Goal: Task Accomplishment & Management: Manage account settings

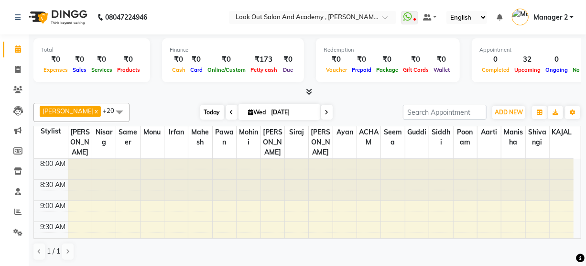
click at [203, 113] on span "Today" at bounding box center [212, 112] width 24 height 15
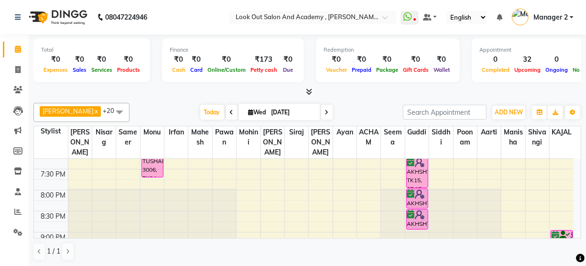
scroll to position [475, 0]
click at [16, 71] on icon at bounding box center [17, 69] width 5 height 7
select select "service"
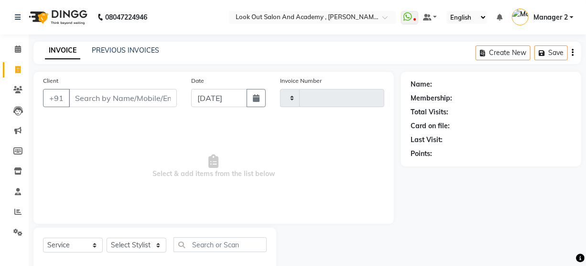
type input "11674"
select select "4708"
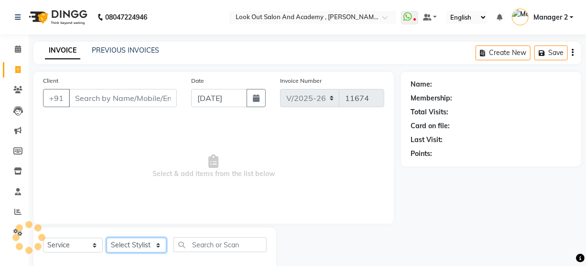
click at [139, 243] on select "Select Stylist" at bounding box center [137, 245] width 60 height 15
select select "64260"
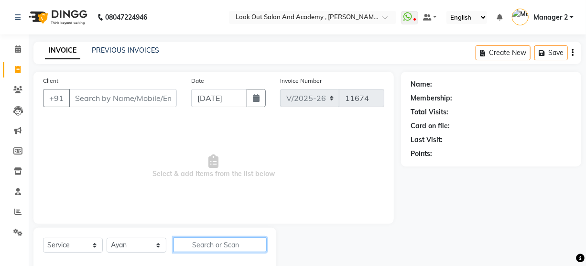
click at [212, 242] on input "text" at bounding box center [220, 244] width 93 height 15
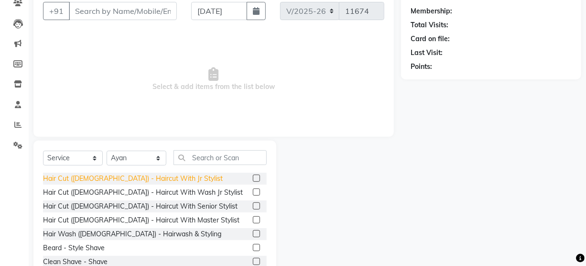
click at [143, 180] on div "Hair Cut ([DEMOGRAPHIC_DATA]) - Haircut With Jr Stylist" at bounding box center [133, 179] width 180 height 10
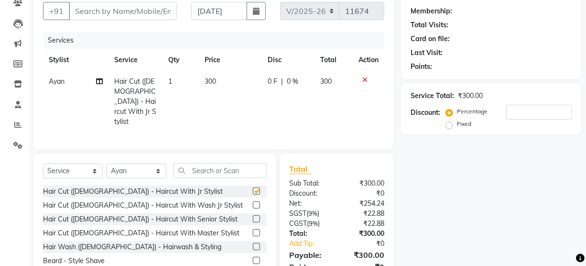
checkbox input "false"
click at [101, 10] on input "Client" at bounding box center [123, 11] width 108 height 18
click at [104, 14] on input "Client" at bounding box center [123, 11] width 108 height 18
click at [143, 14] on input "Client" at bounding box center [123, 11] width 108 height 18
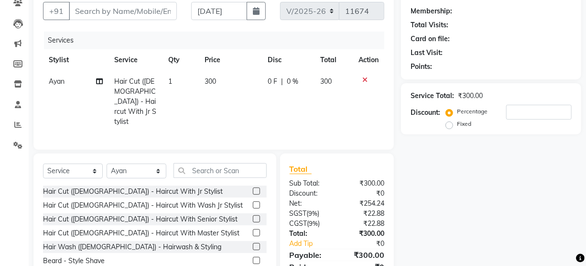
drag, startPoint x: 231, startPoint y: 121, endPoint x: 182, endPoint y: 7, distance: 124.4
click at [231, 118] on td "300" at bounding box center [231, 102] width 64 height 62
select select "64260"
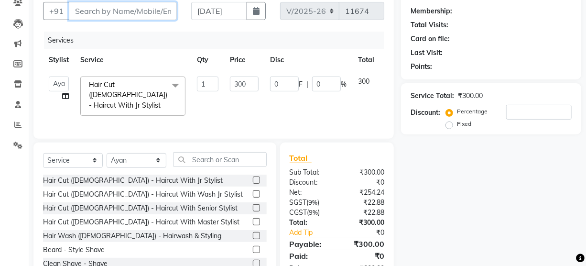
click at [125, 13] on input "Client" at bounding box center [123, 11] width 108 height 18
click at [90, 9] on input "Client" at bounding box center [123, 11] width 108 height 18
click at [144, 15] on input "Client" at bounding box center [123, 11] width 108 height 18
type input "8"
type input "0"
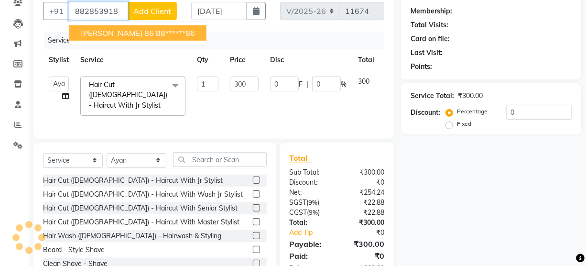
click at [156, 33] on ngb-highlight "88******86" at bounding box center [175, 33] width 39 height 10
type input "88******86"
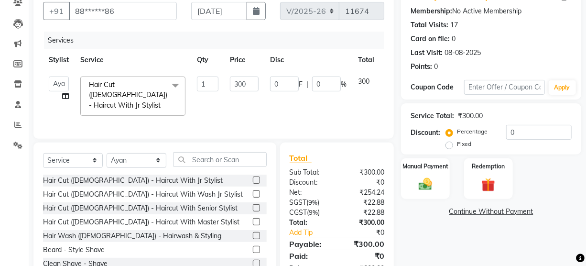
scroll to position [0, 0]
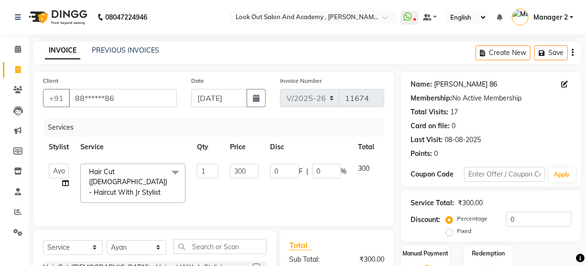
click at [450, 83] on link "[PERSON_NAME] 86" at bounding box center [465, 84] width 63 height 10
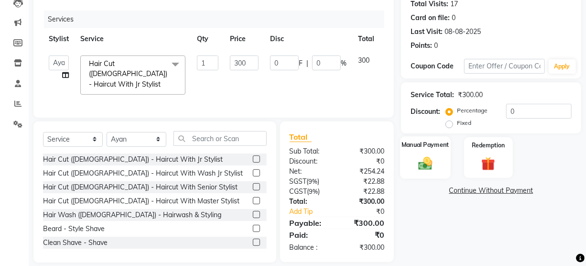
scroll to position [117, 0]
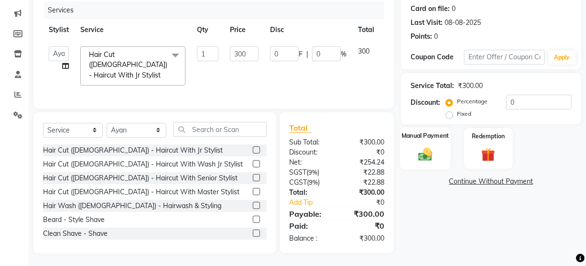
click at [438, 140] on div "Manual Payment" at bounding box center [425, 148] width 51 height 43
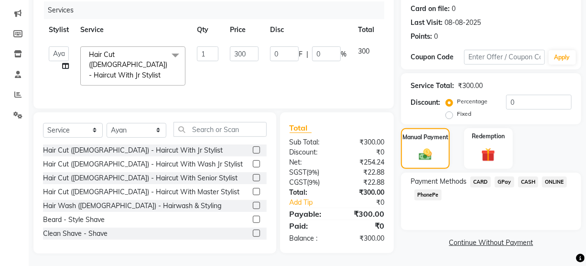
click at [485, 184] on span "CARD" at bounding box center [480, 181] width 21 height 11
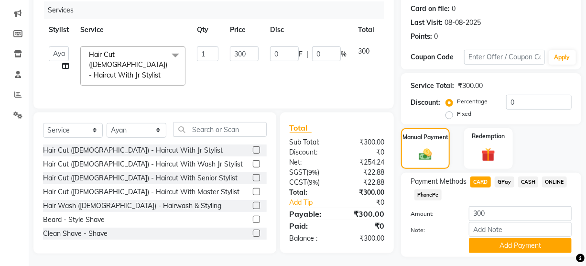
click at [505, 185] on span "GPay" at bounding box center [505, 181] width 20 height 11
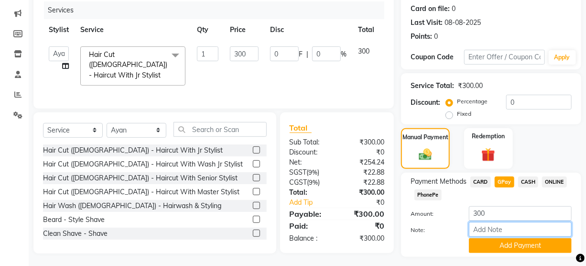
click at [511, 226] on input "Note:" at bounding box center [520, 229] width 103 height 15
type input "Nisarg"
click at [507, 246] on button "Add Payment" at bounding box center [520, 245] width 103 height 15
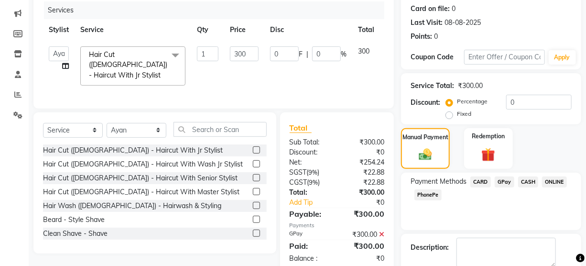
scroll to position [168, 0]
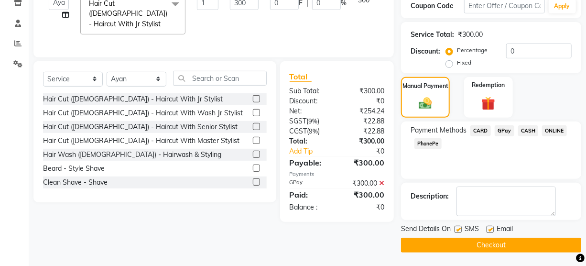
click at [492, 228] on label at bounding box center [490, 229] width 7 height 7
click at [492, 228] on input "checkbox" at bounding box center [490, 230] width 6 height 6
checkbox input "false"
click at [492, 243] on button "Checkout" at bounding box center [491, 245] width 180 height 15
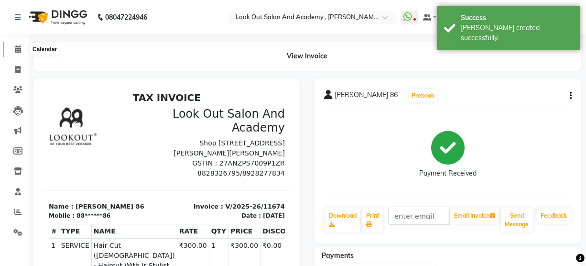
click at [19, 51] on icon at bounding box center [18, 48] width 6 height 7
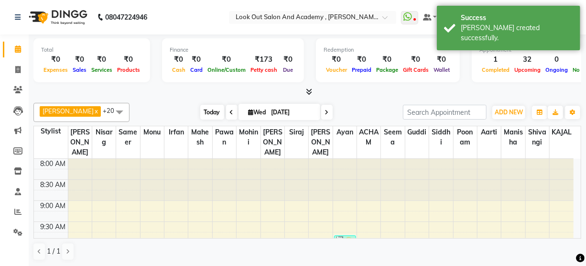
click at [204, 112] on span "Today" at bounding box center [212, 112] width 24 height 15
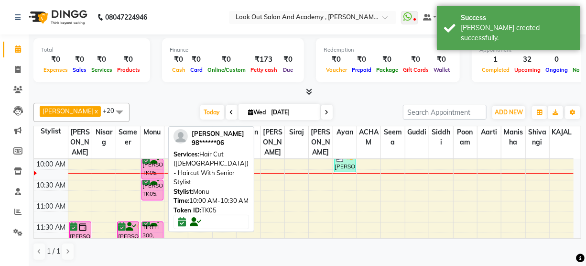
click at [152, 179] on div "[PERSON_NAME], TK05, 10:00 AM-10:30 AM, Hair Cut ([DEMOGRAPHIC_DATA]) - Haircut…" at bounding box center [152, 169] width 21 height 20
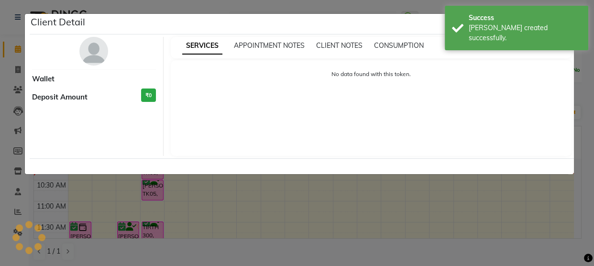
select select "6"
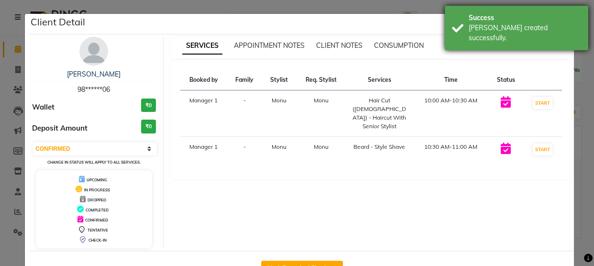
click at [538, 26] on div "[PERSON_NAME] created successfully." at bounding box center [524, 33] width 112 height 20
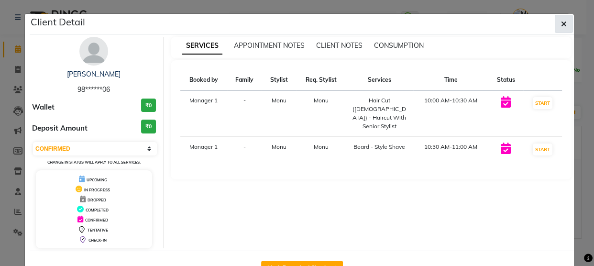
click at [554, 24] on button "button" at bounding box center [563, 24] width 18 height 18
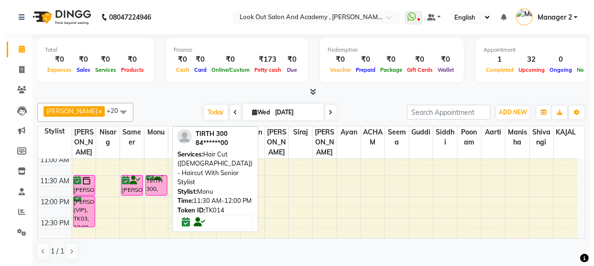
scroll to position [87, 0]
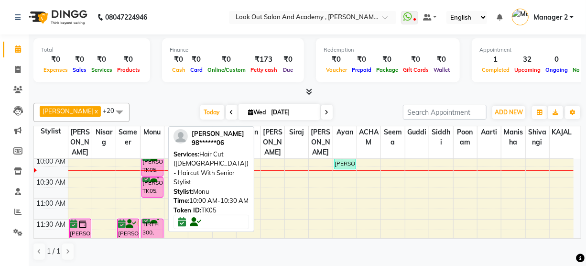
click at [151, 176] on div "[PERSON_NAME], TK05, 10:00 AM-10:30 AM, Hair Cut ([DEMOGRAPHIC_DATA]) - Haircut…" at bounding box center [152, 166] width 21 height 20
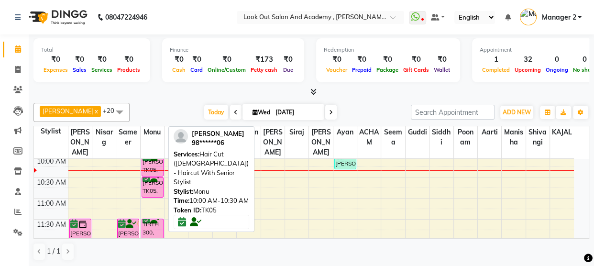
select select "6"
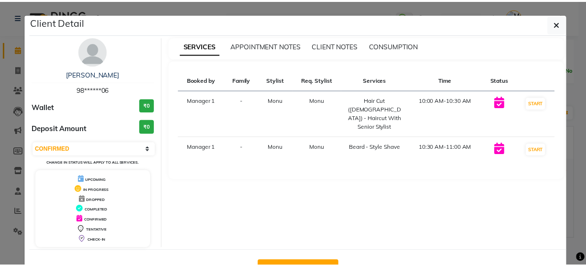
scroll to position [33, 0]
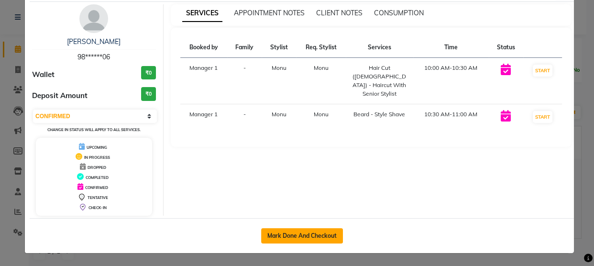
click at [305, 233] on button "Mark Done And Checkout" at bounding box center [302, 235] width 82 height 15
select select "service"
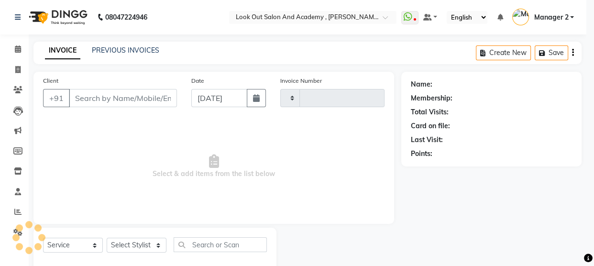
type input "11675"
select select "4708"
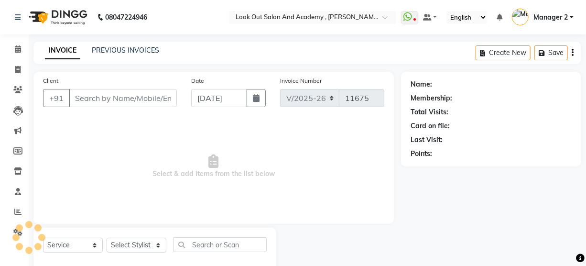
type input "98******06"
select select "28196"
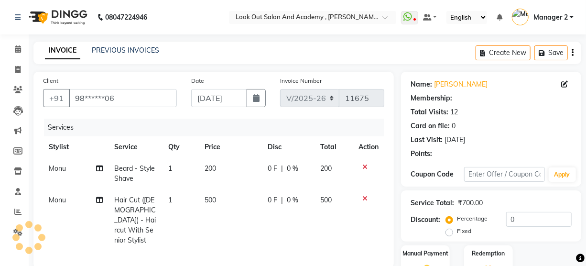
type input "20"
select select "1: Object"
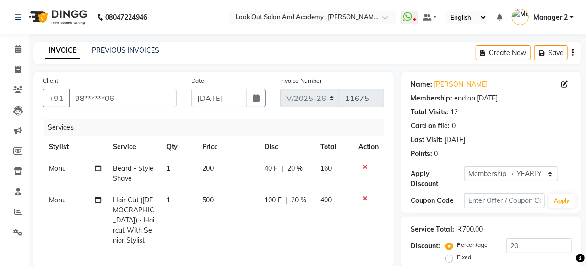
drag, startPoint x: 293, startPoint y: 213, endPoint x: 167, endPoint y: 43, distance: 212.2
click at [167, 43] on div "INVOICE PREVIOUS INVOICES Create New Save" at bounding box center [307, 53] width 548 height 22
click at [363, 163] on icon at bounding box center [364, 166] width 5 height 7
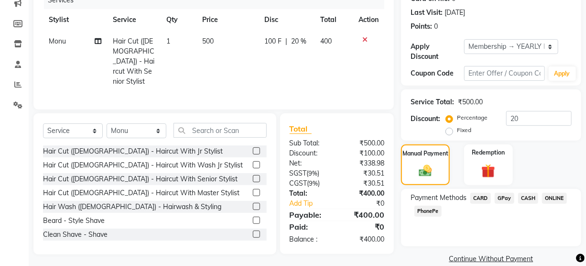
click at [535, 196] on span "CASH" at bounding box center [528, 198] width 21 height 11
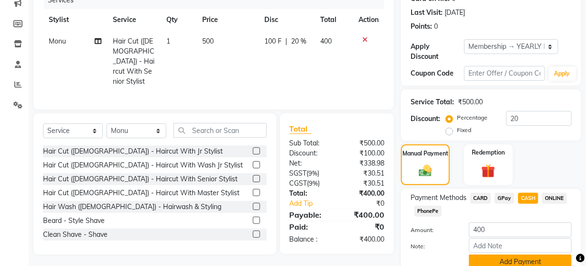
click at [522, 259] on button "Add Payment" at bounding box center [520, 261] width 103 height 15
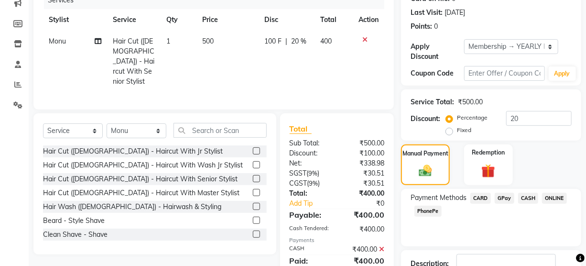
scroll to position [195, 0]
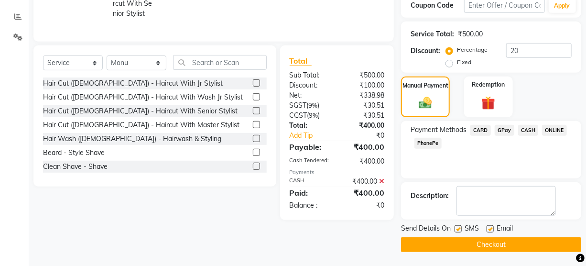
click at [492, 229] on label at bounding box center [490, 228] width 7 height 7
click at [492, 229] on input "checkbox" at bounding box center [490, 229] width 6 height 6
checkbox input "false"
click at [487, 250] on button "Checkout" at bounding box center [491, 244] width 180 height 15
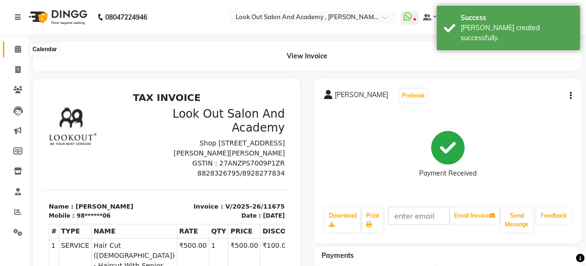
click at [18, 48] on icon at bounding box center [18, 48] width 6 height 7
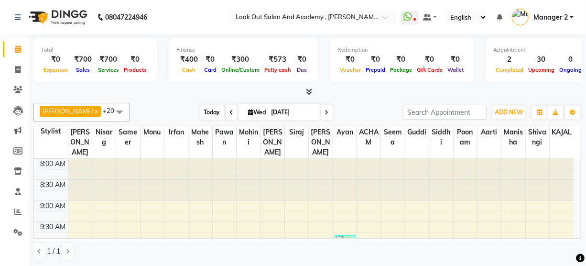
click at [201, 110] on span "Today" at bounding box center [212, 112] width 24 height 15
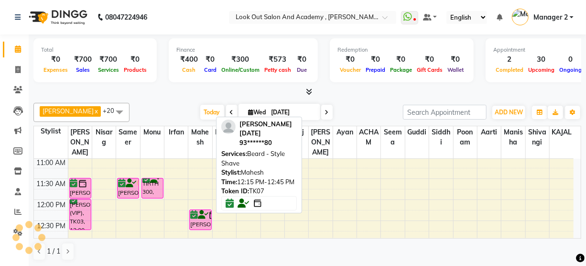
scroll to position [171, 0]
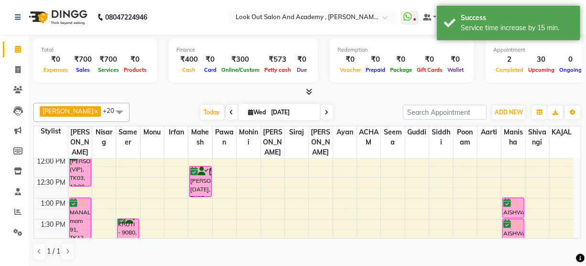
click at [357, 103] on div "[PERSON_NAME] x [PERSON_NAME] x Aarti x [PERSON_NAME] x [PERSON_NAME] x KAJAL x…" at bounding box center [307, 112] width 548 height 19
drag, startPoint x: 472, startPoint y: 94, endPoint x: 470, endPoint y: 53, distance: 41.2
click at [472, 94] on div at bounding box center [307, 92] width 548 height 10
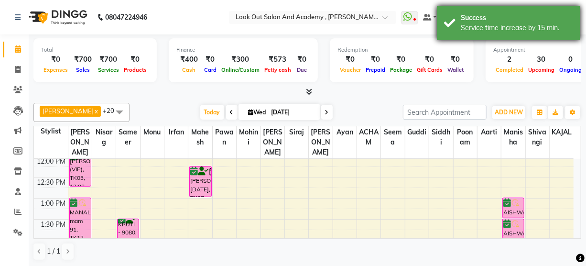
click at [471, 27] on div "Service time increase by 15 min." at bounding box center [517, 28] width 112 height 10
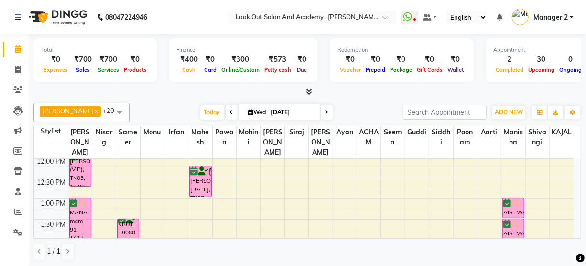
click at [344, 104] on div "[PERSON_NAME] x [PERSON_NAME] x Aarti x [PERSON_NAME] x [PERSON_NAME] x KAJAL x…" at bounding box center [307, 112] width 548 height 19
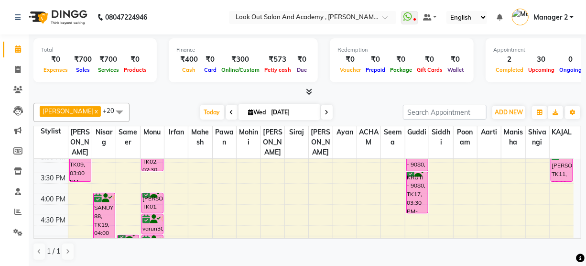
scroll to position [258, 0]
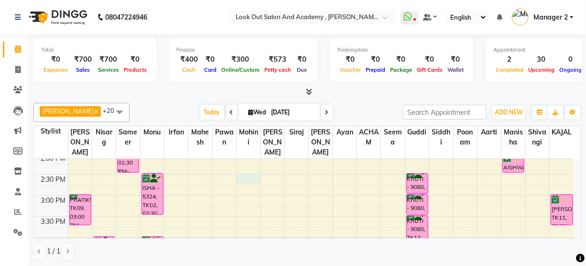
click at [250, 186] on div "8:00 AM 8:30 AM 9:00 AM 9:30 AM 10:00 AM 10:30 AM 11:00 AM 11:30 AM 12:00 PM 12…" at bounding box center [304, 216] width 540 height 630
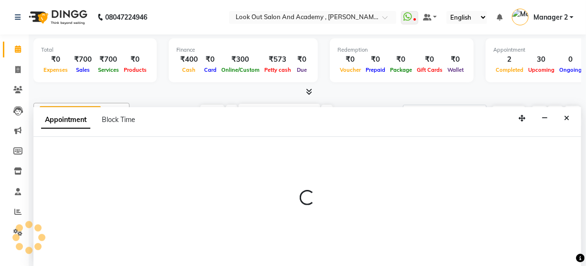
scroll to position [0, 0]
select select "68246"
select select "tentative"
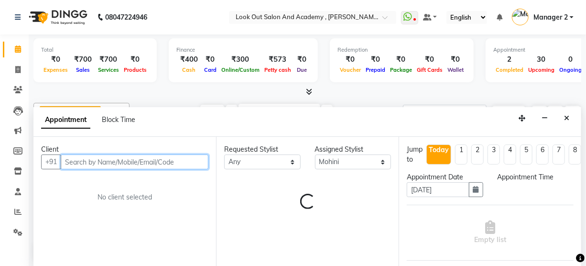
select select "870"
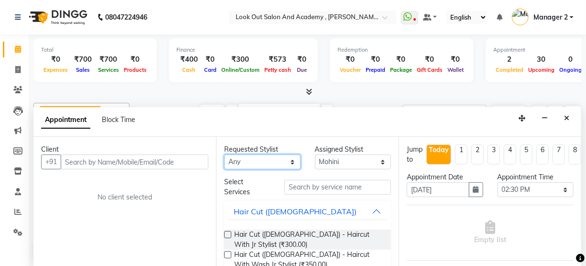
click at [250, 155] on select "Any [PERSON_NAME] [PERSON_NAME] [PERSON_NAME] [PERSON_NAME] KAJAL Mahesh [PERSO…" at bounding box center [262, 161] width 76 height 15
select select "68246"
click at [224, 154] on select "Any [PERSON_NAME] [PERSON_NAME] [PERSON_NAME] [PERSON_NAME] KAJAL Mahesh [PERSO…" at bounding box center [262, 161] width 76 height 15
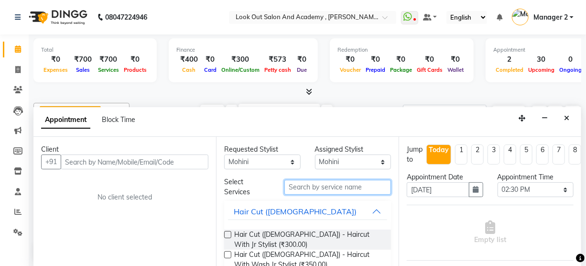
click at [321, 189] on input "text" at bounding box center [337, 187] width 107 height 15
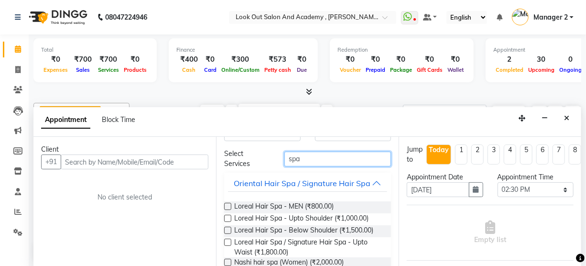
scroll to position [43, 0]
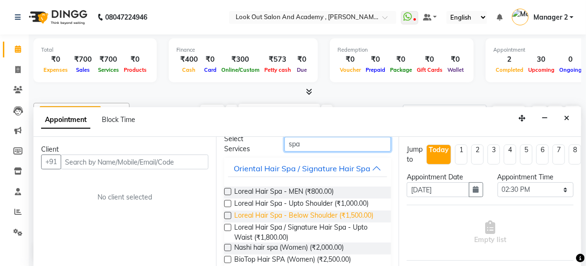
type input "spa"
click at [283, 222] on span "Loreal Hair Spa - Below Shoulder (₹1,500.00)" at bounding box center [303, 216] width 139 height 12
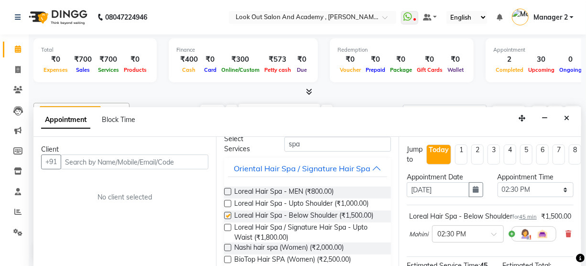
checkbox input "false"
click at [526, 188] on select "Select 09:00 AM 09:15 AM 09:30 AM 09:45 AM 10:00 AM 10:15 AM 10:30 AM 10:45 AM …" at bounding box center [536, 189] width 76 height 15
select select "825"
click at [498, 182] on select "Select 09:00 AM 09:15 AM 09:30 AM 09:45 AM 10:00 AM 10:15 AM 10:30 AM 10:45 AM …" at bounding box center [536, 189] width 76 height 15
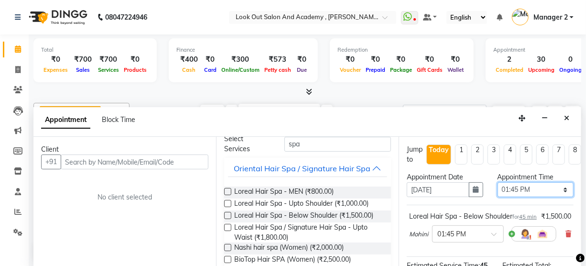
click at [523, 190] on select "Select 09:00 AM 09:15 AM 09:30 AM 09:45 AM 10:00 AM 10:15 AM 10:30 AM 10:45 AM …" at bounding box center [536, 189] width 76 height 15
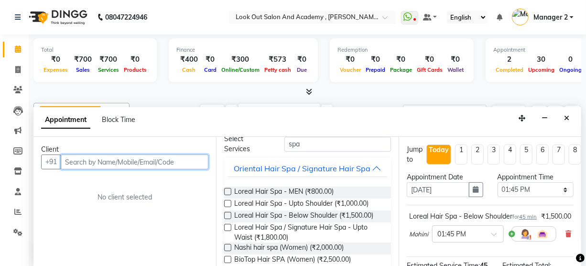
drag, startPoint x: 66, startPoint y: 166, endPoint x: 73, endPoint y: 164, distance: 7.0
click at [67, 166] on input "text" at bounding box center [135, 161] width 148 height 15
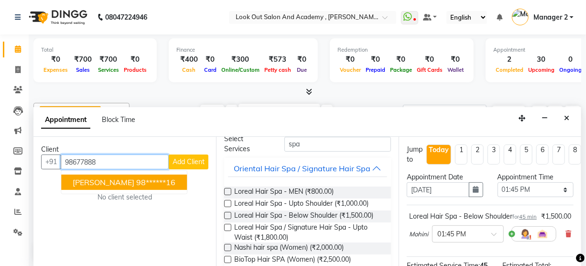
click at [120, 179] on span "[PERSON_NAME]" at bounding box center [104, 182] width 62 height 10
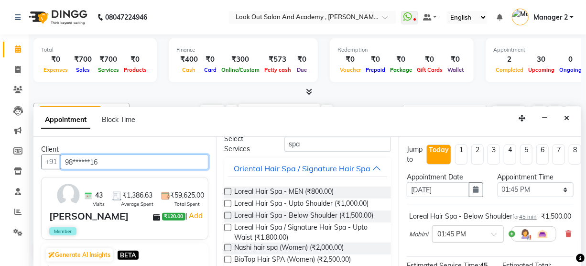
type input "98******16"
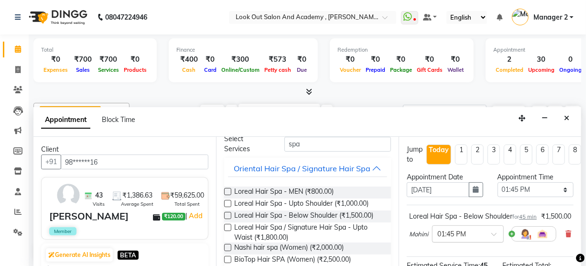
click at [475, 236] on div "× 01:45 PM" at bounding box center [468, 233] width 72 height 17
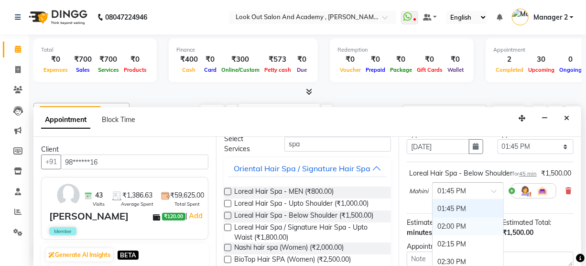
click at [458, 235] on div "02:00 PM" at bounding box center [468, 226] width 71 height 18
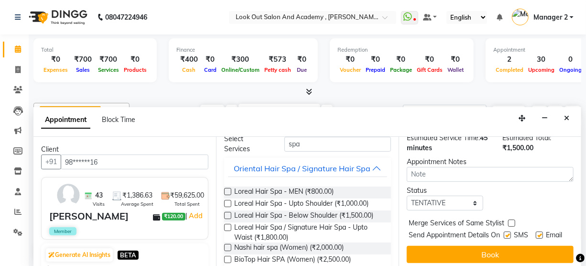
scroll to position [130, 0]
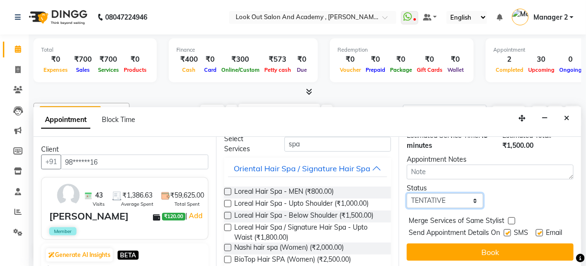
click at [427, 208] on select "Select TENTATIVE CONFIRM CHECK-IN UPCOMING" at bounding box center [445, 200] width 76 height 15
select select "confirm booking"
click at [407, 202] on select "Select TENTATIVE CONFIRM CHECK-IN UPCOMING" at bounding box center [445, 200] width 76 height 15
click at [505, 236] on label at bounding box center [507, 232] width 7 height 7
click at [505, 237] on input "checkbox" at bounding box center [507, 233] width 6 height 6
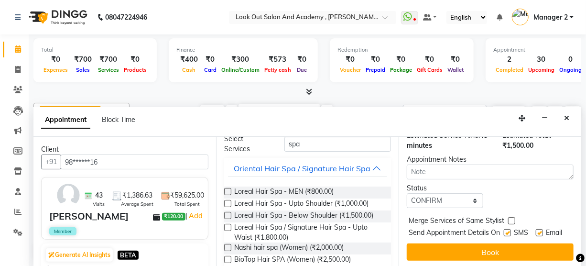
checkbox input "false"
click at [538, 236] on label at bounding box center [539, 232] width 7 height 7
click at [538, 237] on input "checkbox" at bounding box center [539, 233] width 6 height 6
checkbox input "false"
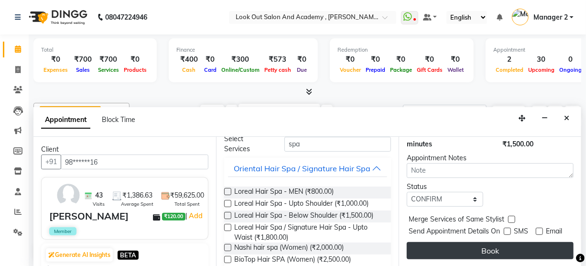
scroll to position [157, 0]
click at [500, 242] on button "Book" at bounding box center [490, 250] width 167 height 17
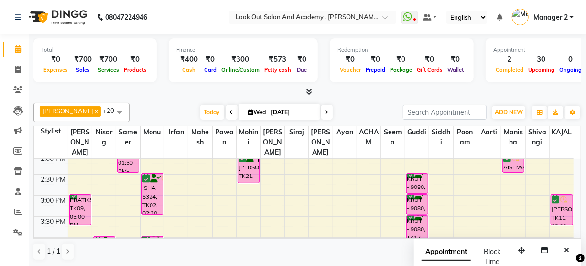
click at [325, 113] on icon at bounding box center [327, 112] width 4 height 6
type input "[DATE]"
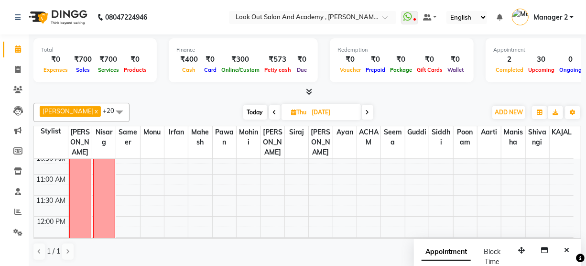
scroll to position [130, 0]
click at [565, 247] on icon "Close" at bounding box center [566, 250] width 5 height 7
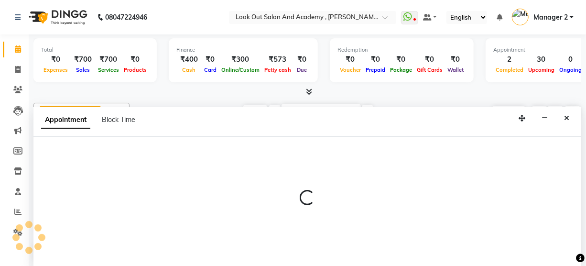
select select "28276"
select select "705"
select select "tentative"
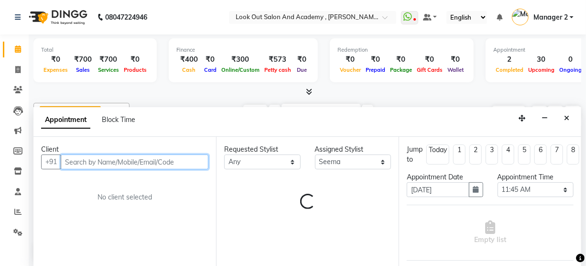
scroll to position [0, 0]
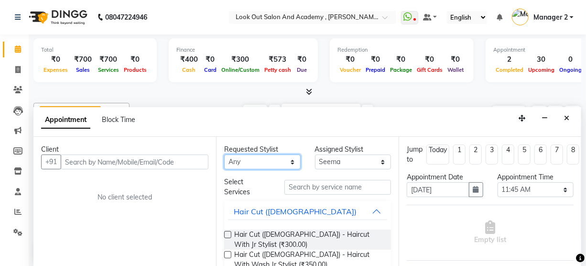
click at [247, 154] on select "Any [PERSON_NAME] [PERSON_NAME] [PERSON_NAME] [PERSON_NAME] KAJAL Mahesh [PERSO…" at bounding box center [262, 161] width 76 height 15
select select "28276"
click at [310, 182] on div "Requested Stylist Any [PERSON_NAME] [PERSON_NAME] [PERSON_NAME] [PERSON_NAME] K…" at bounding box center [307, 202] width 183 height 130
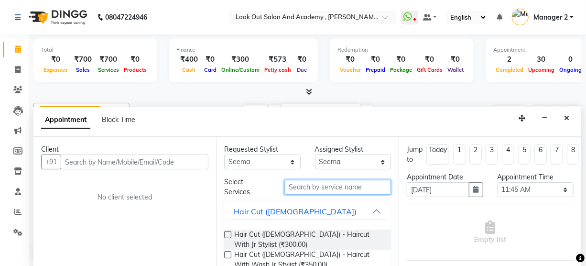
click at [318, 188] on input "text" at bounding box center [337, 187] width 107 height 15
click at [306, 185] on input "text" at bounding box center [337, 187] width 107 height 15
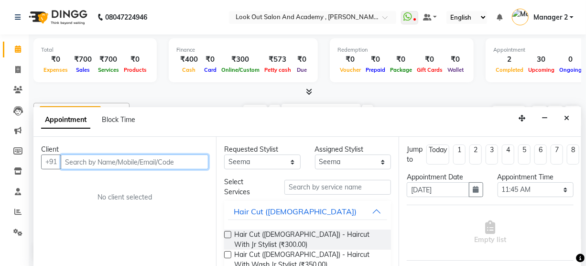
click at [140, 160] on input "text" at bounding box center [135, 161] width 148 height 15
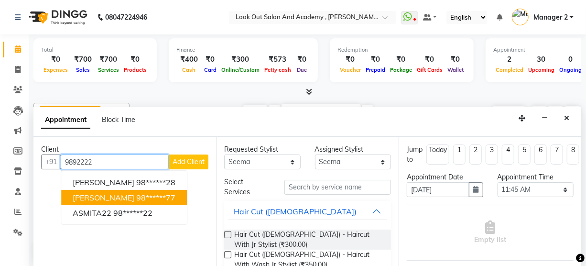
click at [130, 197] on button "[PERSON_NAME] 98******77" at bounding box center [124, 197] width 126 height 15
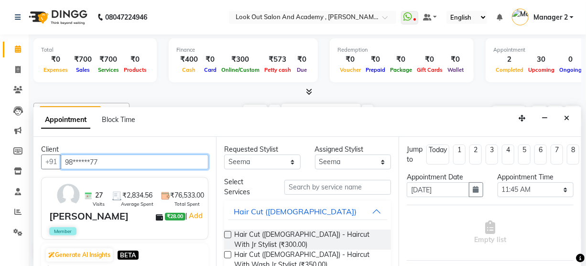
type input "98******77"
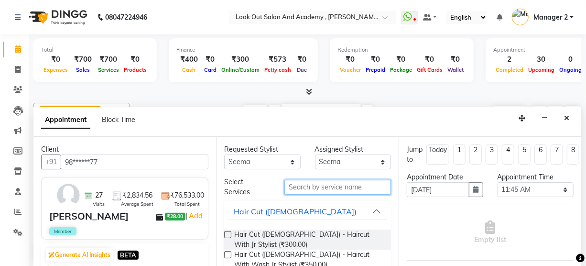
click at [336, 187] on input "text" at bounding box center [337, 187] width 107 height 15
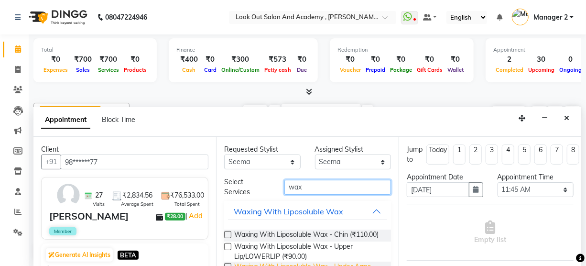
scroll to position [130, 0]
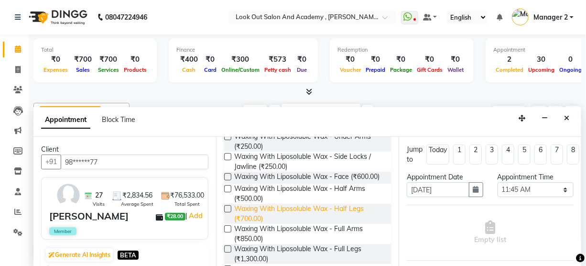
type input "wax"
click at [268, 224] on span "Waxing With Liposoluble Wax - Half Legs (₹700.00)" at bounding box center [308, 214] width 149 height 20
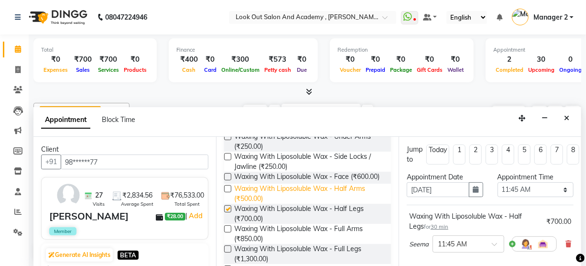
checkbox input "false"
click at [274, 204] on span "Waxing With Liposoluble Wax - Half Arms (₹500.00)" at bounding box center [308, 194] width 149 height 20
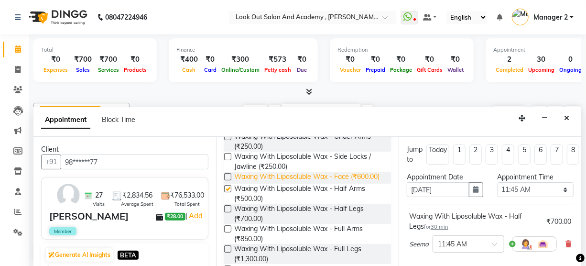
checkbox input "false"
click at [284, 179] on span "Waxing With Liposoluble Wax - Face (₹600.00)" at bounding box center [306, 178] width 145 height 12
checkbox input "false"
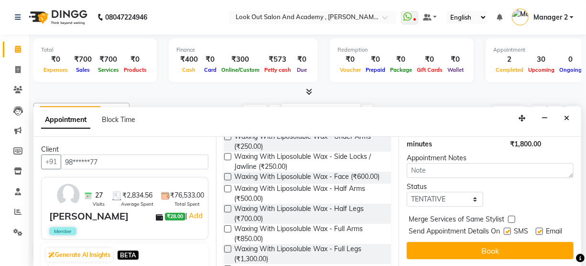
scroll to position [263, 0]
click at [442, 192] on select "Select TENTATIVE CONFIRM UPCOMING" at bounding box center [445, 199] width 76 height 15
select select "confirm booking"
click at [407, 192] on select "Select TENTATIVE CONFIRM UPCOMING" at bounding box center [445, 199] width 76 height 15
click at [506, 228] on label at bounding box center [507, 231] width 7 height 7
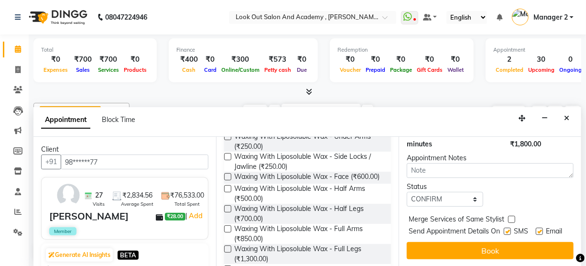
click at [506, 229] on input "checkbox" at bounding box center [507, 232] width 6 height 6
checkbox input "false"
click at [536, 228] on label at bounding box center [539, 231] width 7 height 7
click at [536, 229] on input "checkbox" at bounding box center [539, 232] width 6 height 6
checkbox input "false"
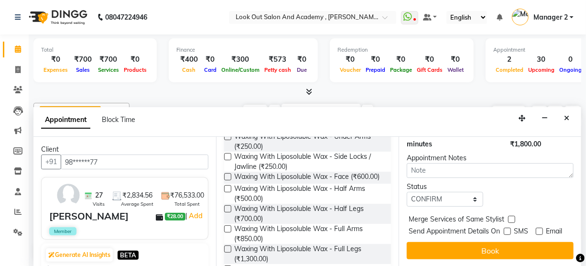
click at [533, 230] on div "Jump to [DATE] 1 2 3 4 5 6 7 8 Weeks Appointment Date [DATE] Appointment Time S…" at bounding box center [490, 202] width 183 height 130
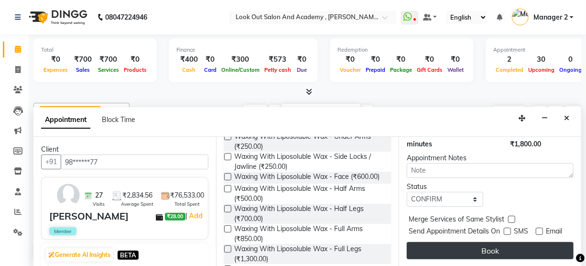
click at [533, 242] on button "Book" at bounding box center [490, 250] width 167 height 17
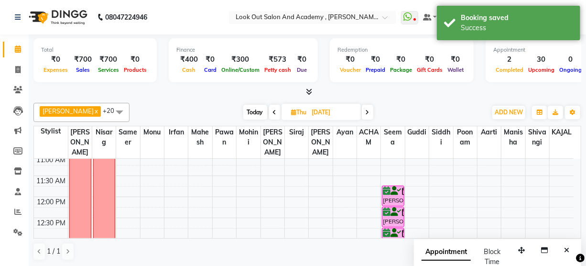
scroll to position [174, 0]
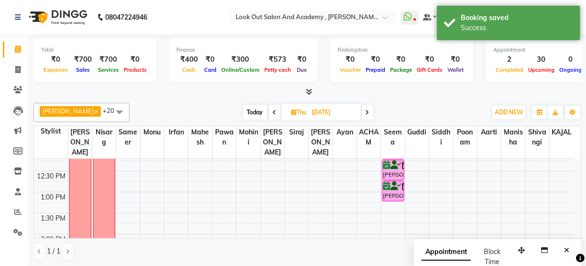
drag, startPoint x: 396, startPoint y: 214, endPoint x: 397, endPoint y: 220, distance: 6.7
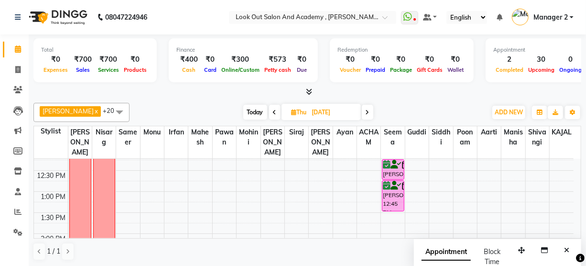
drag, startPoint x: 0, startPoint y: 158, endPoint x: 249, endPoint y: 106, distance: 254.3
click at [249, 106] on span "Today" at bounding box center [255, 112] width 24 height 15
type input "[DATE]"
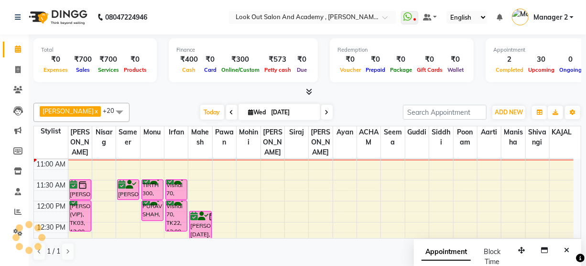
scroll to position [0, 0]
click at [202, 105] on span "Today" at bounding box center [212, 112] width 24 height 15
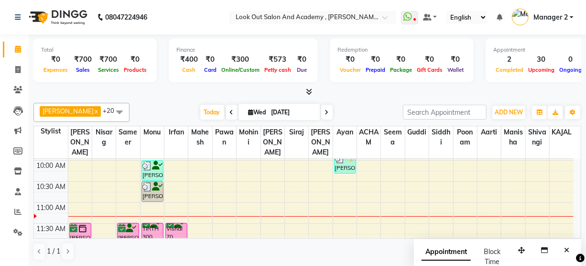
scroll to position [126, 0]
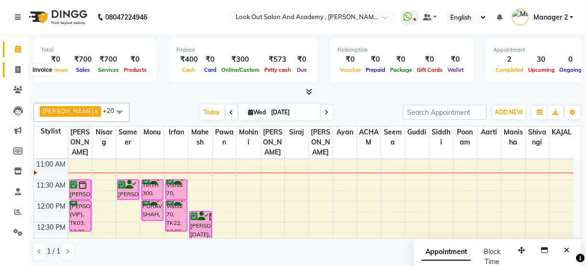
click at [21, 70] on span at bounding box center [18, 70] width 17 height 11
select select "service"
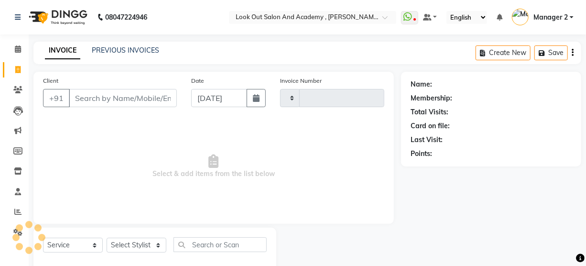
type input "11678"
select select "4708"
click at [89, 98] on input "Client" at bounding box center [123, 98] width 108 height 18
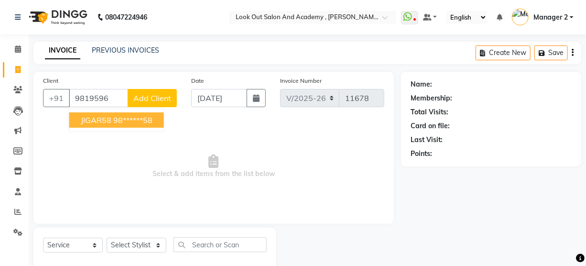
click at [93, 116] on span "JIGAR58" at bounding box center [96, 120] width 31 height 10
type input "98******58"
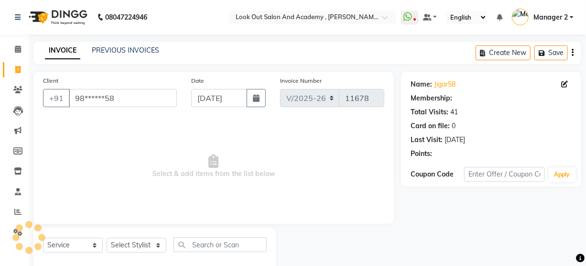
select select "1: Object"
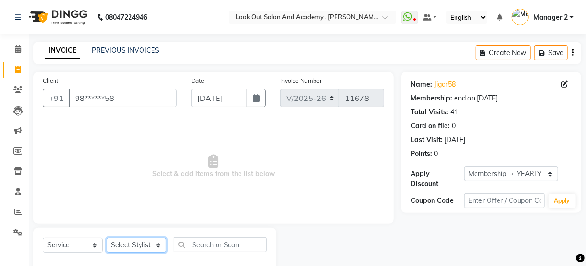
click at [134, 246] on select "Select Stylist Aarti Aatish [PERSON_NAME] [PERSON_NAME] ITWARI [PERSON_NAME] [P…" at bounding box center [137, 245] width 60 height 15
select select "64260"
click at [219, 240] on input "text" at bounding box center [220, 244] width 93 height 15
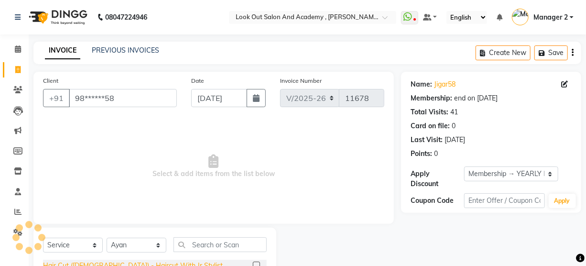
click at [136, 261] on div "Hair Cut ([DEMOGRAPHIC_DATA]) - Haircut With Jr Stylist" at bounding box center [133, 266] width 180 height 10
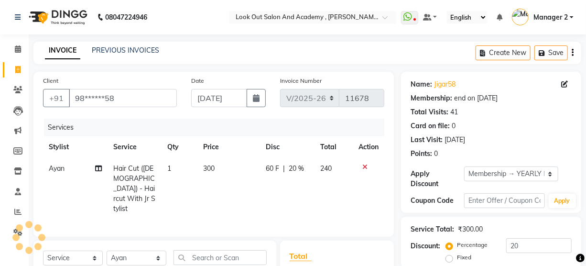
scroll to position [87, 0]
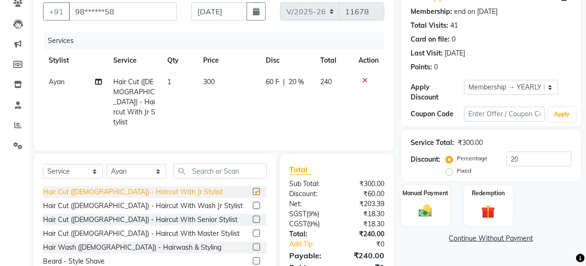
checkbox input "false"
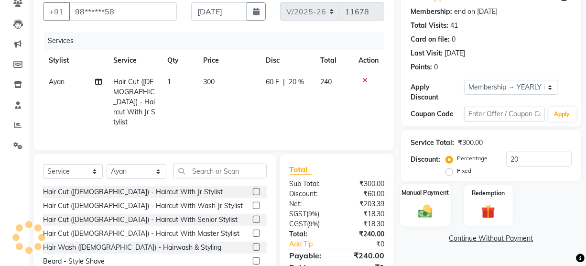
drag, startPoint x: 413, startPoint y: 213, endPoint x: 452, endPoint y: 211, distance: 38.7
click at [413, 212] on div "Manual Payment" at bounding box center [425, 205] width 51 height 43
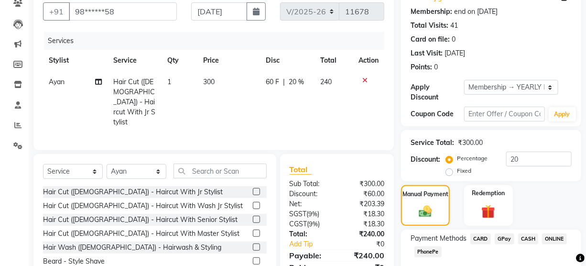
click at [533, 238] on span "CASH" at bounding box center [528, 238] width 21 height 11
click at [515, 223] on div "Name: Jigar58 Membership: end on [DATE] Total Visits: 41 Card on file: 0 Last V…" at bounding box center [494, 159] width 187 height 348
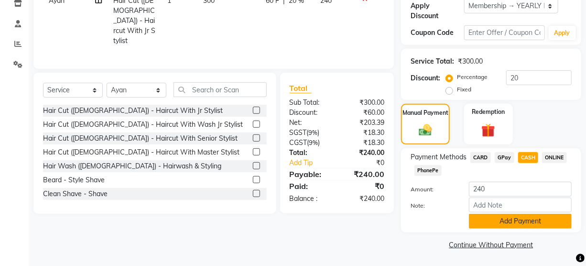
click at [513, 224] on button "Add Payment" at bounding box center [520, 221] width 103 height 15
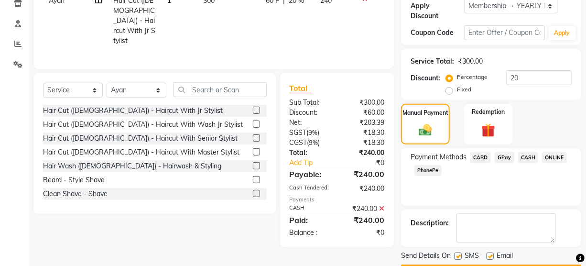
click at [492, 255] on label at bounding box center [490, 255] width 7 height 7
click at [492, 255] on input "checkbox" at bounding box center [490, 256] width 6 height 6
checkbox input "false"
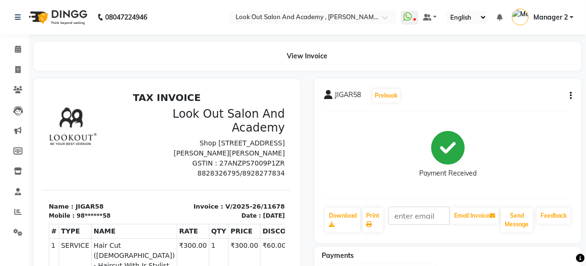
select select "service"
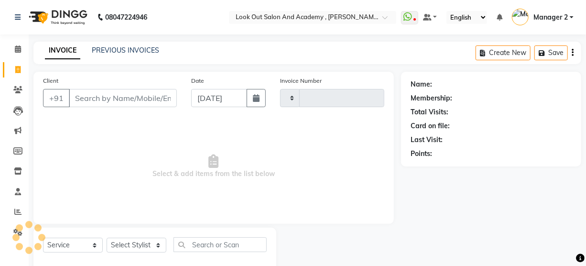
select select "4708"
type input "11679"
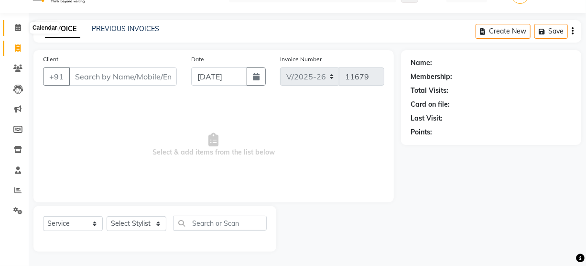
click at [19, 26] on icon at bounding box center [18, 27] width 6 height 7
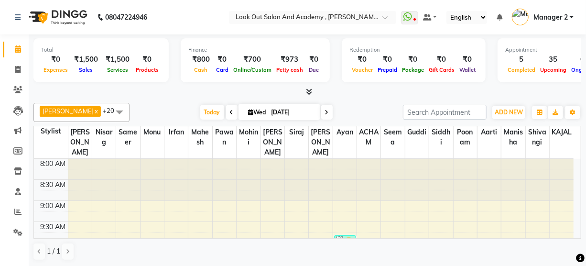
click at [325, 110] on icon at bounding box center [327, 112] width 4 height 6
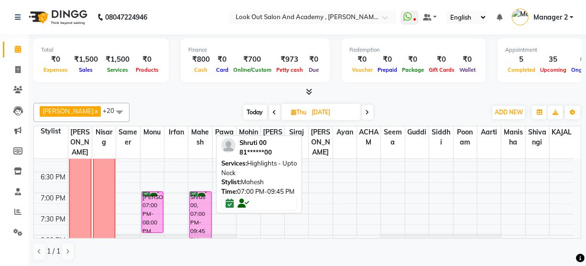
scroll to position [559, 0]
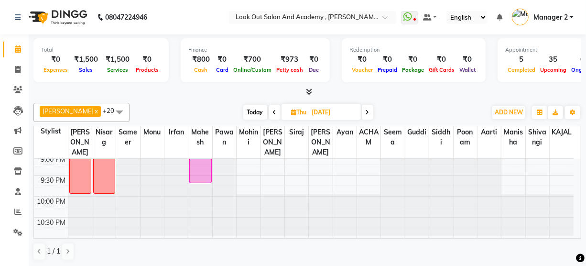
click at [253, 111] on span "Today" at bounding box center [255, 112] width 24 height 15
type input "[DATE]"
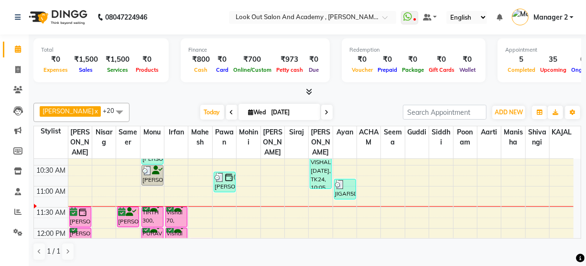
scroll to position [126, 0]
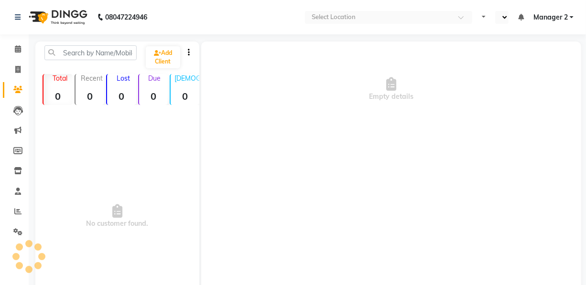
select select "en"
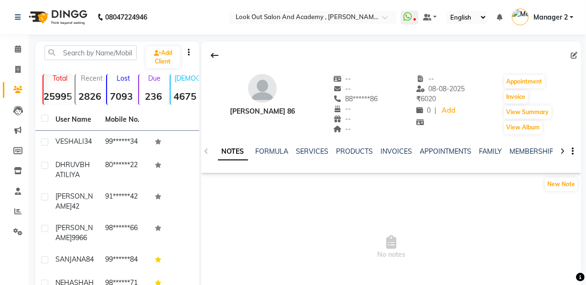
click at [438, 145] on div "NOTES FORMULA SERVICES PRODUCTS INVOICES APPOINTMENTS FAMILY MEMBERSHIP PACKAGE…" at bounding box center [391, 151] width 380 height 33
click at [522, 148] on link "MEMBERSHIP" at bounding box center [532, 151] width 44 height 9
